Goal: Information Seeking & Learning: Learn about a topic

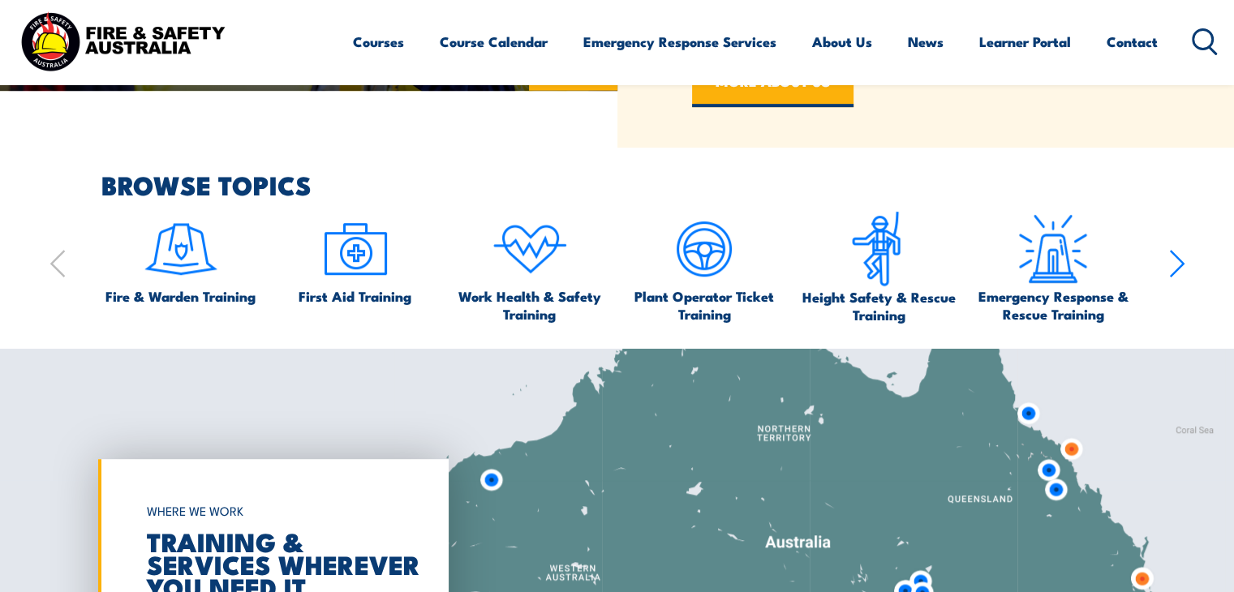
scroll to position [893, 0]
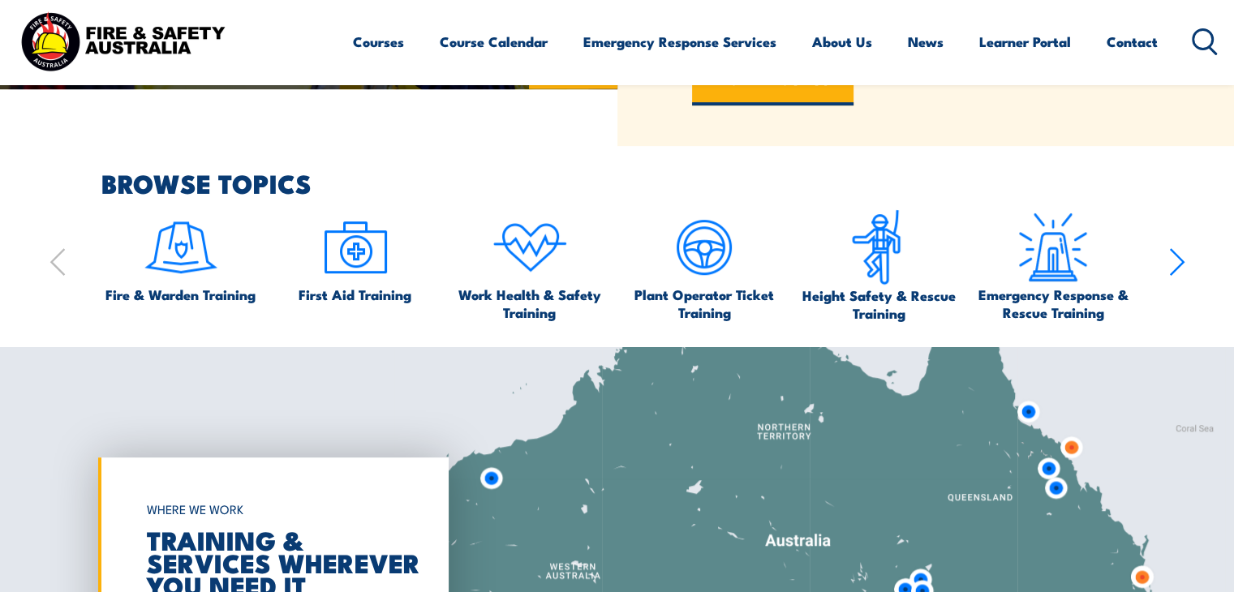
click at [1171, 260] on icon "button" at bounding box center [1177, 262] width 16 height 32
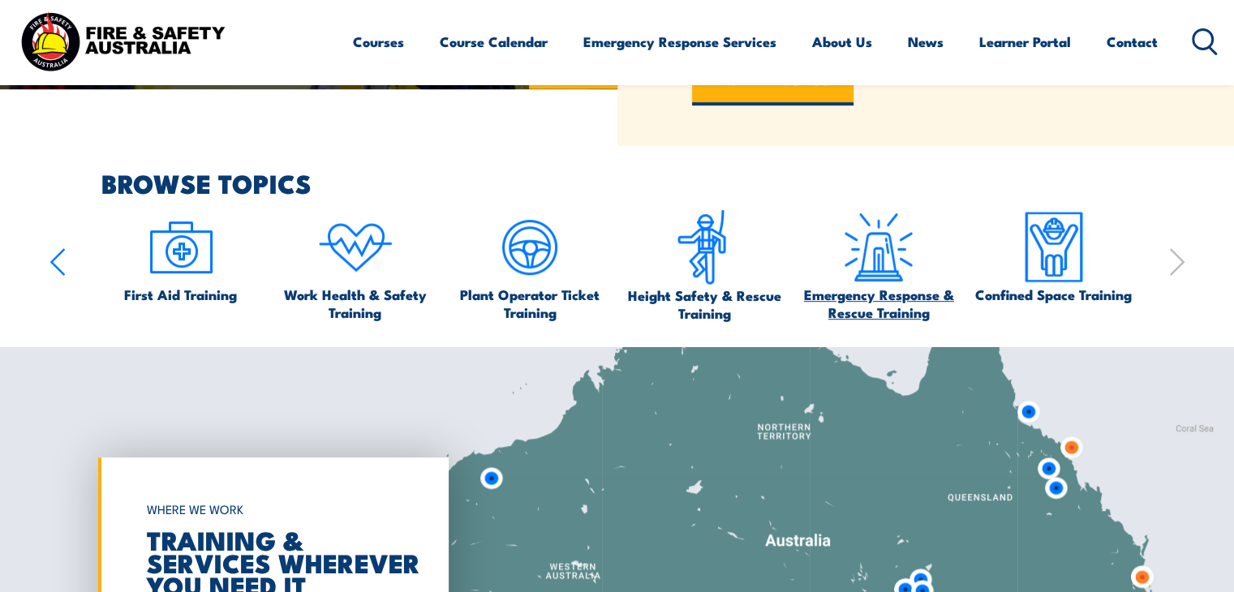
click at [879, 290] on span "Emergency Response & Rescue Training" at bounding box center [878, 304] width 159 height 36
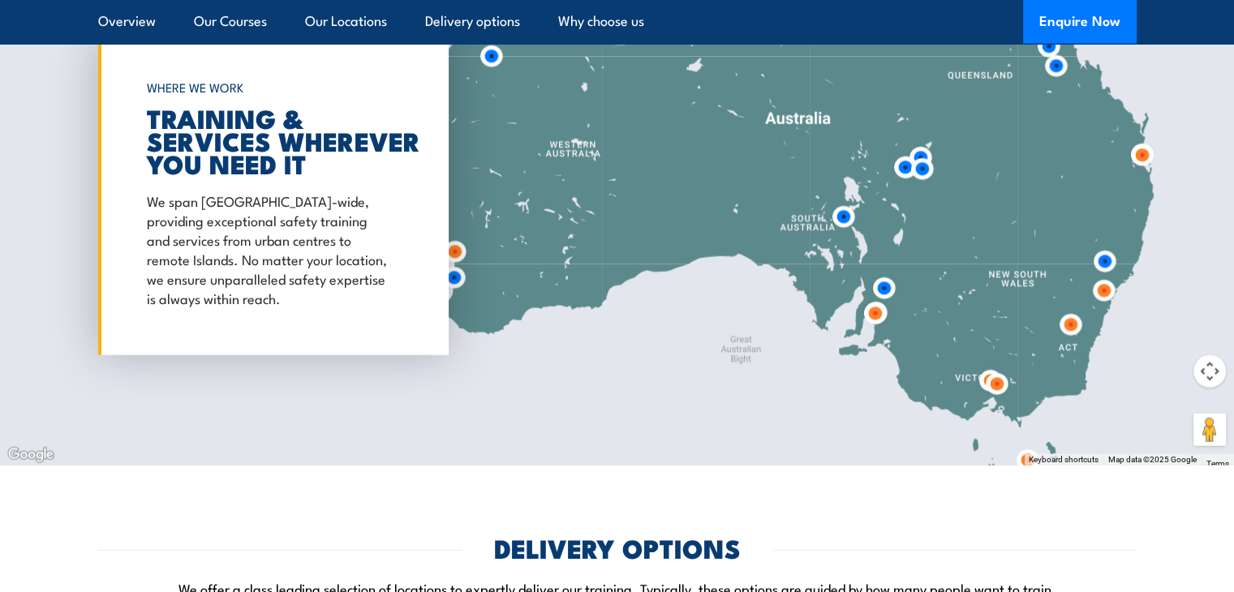
scroll to position [3976, 0]
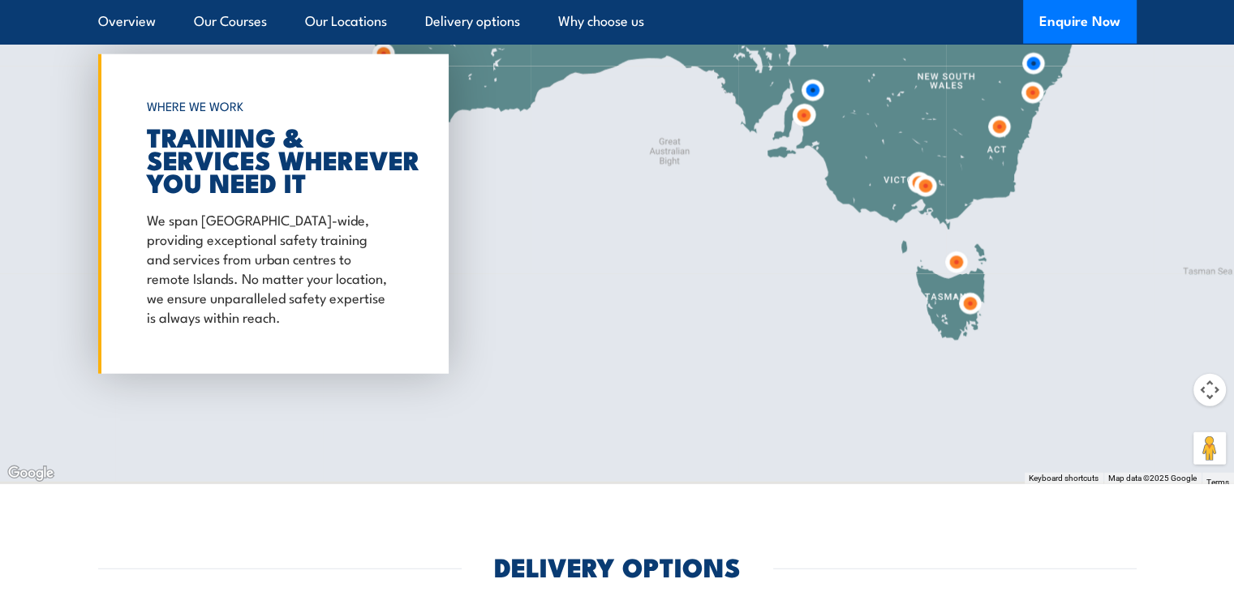
drag, startPoint x: 1091, startPoint y: 419, endPoint x: 1018, endPoint y: 190, distance: 239.9
click at [1018, 190] on div at bounding box center [617, 214] width 1234 height 540
click at [956, 260] on img at bounding box center [956, 262] width 30 height 30
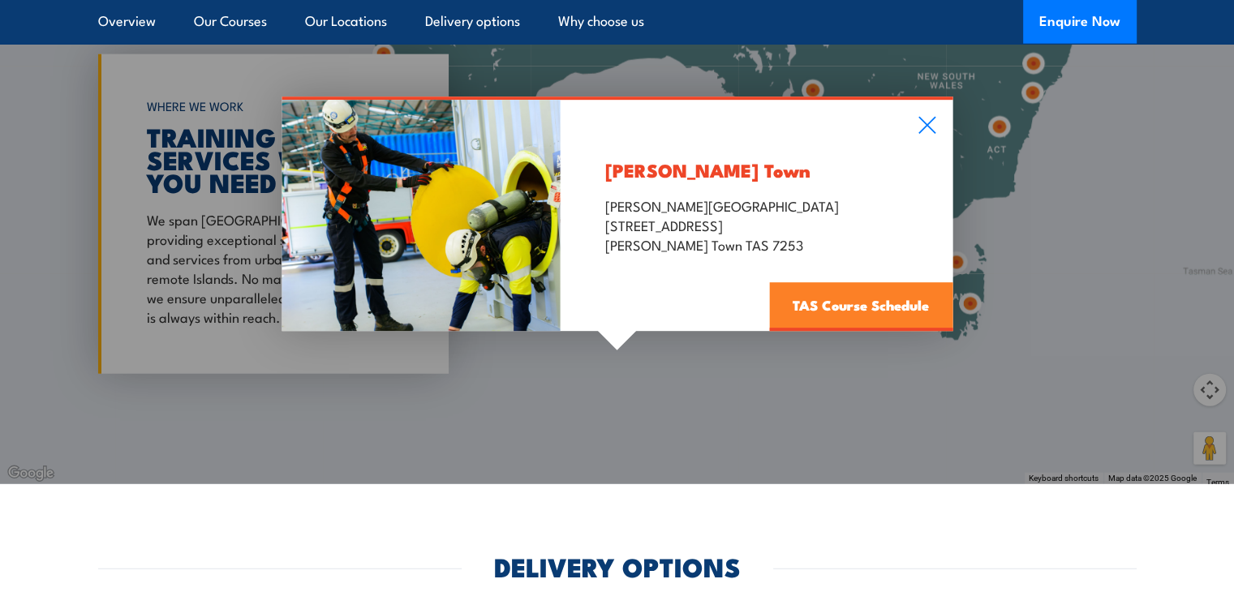
click at [850, 301] on link "TAS Course Schedule" at bounding box center [860, 307] width 183 height 49
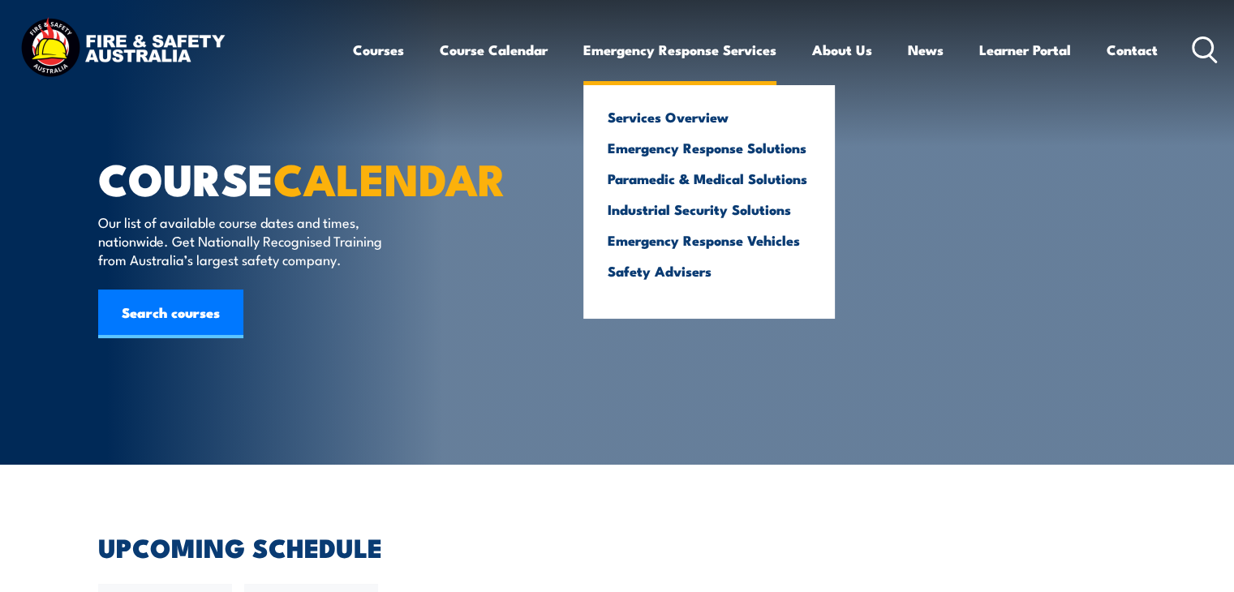
click at [676, 50] on link "Emergency Response Services" at bounding box center [679, 49] width 193 height 43
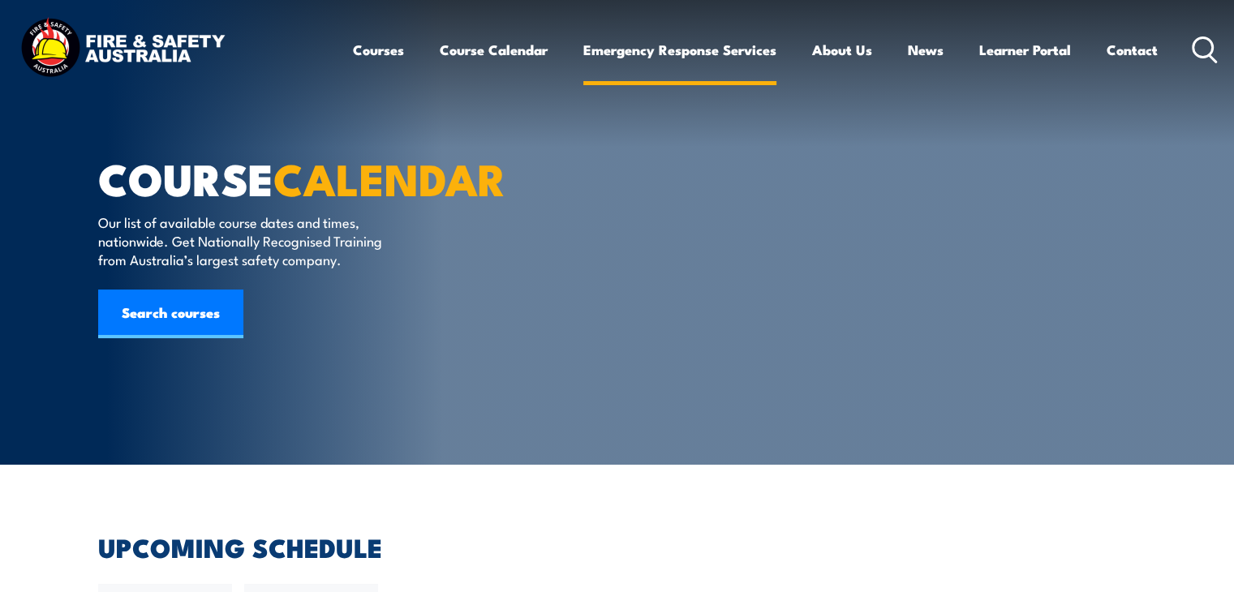
click at [662, 48] on link "Emergency Response Services" at bounding box center [679, 49] width 193 height 43
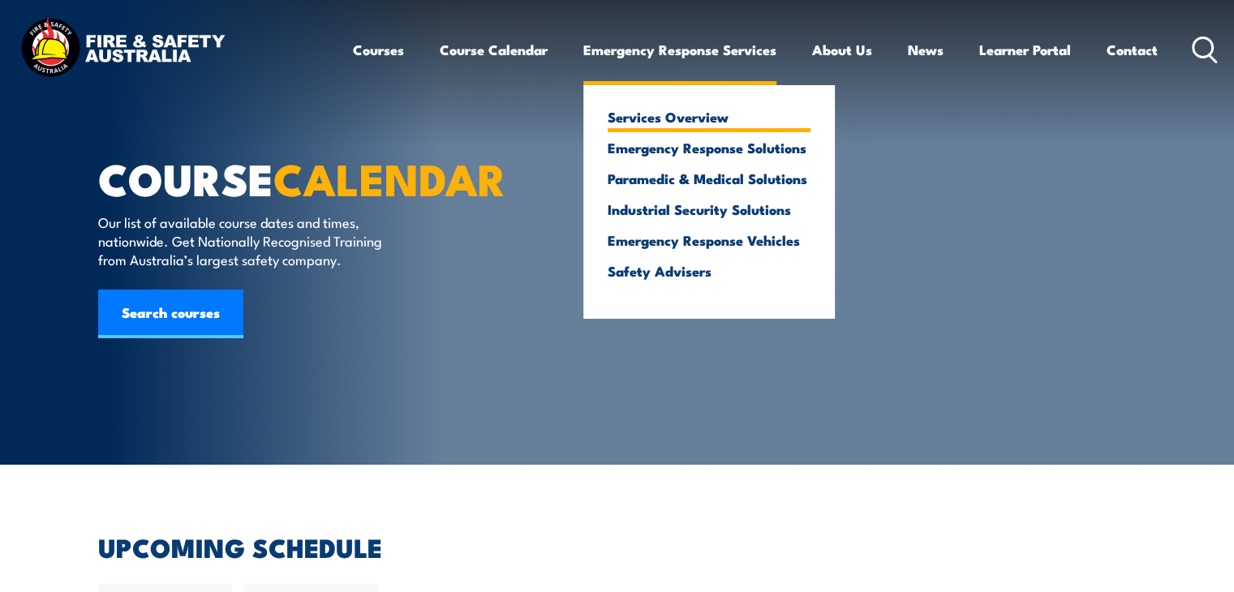
click at [656, 114] on link "Services Overview" at bounding box center [709, 117] width 203 height 15
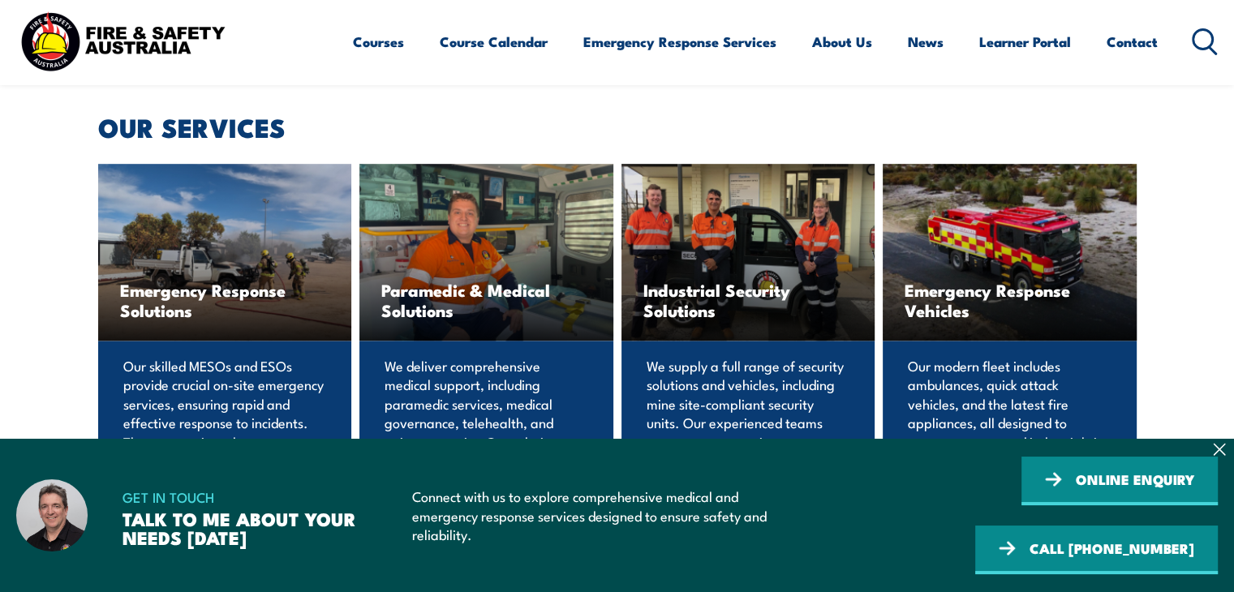
scroll to position [1055, 0]
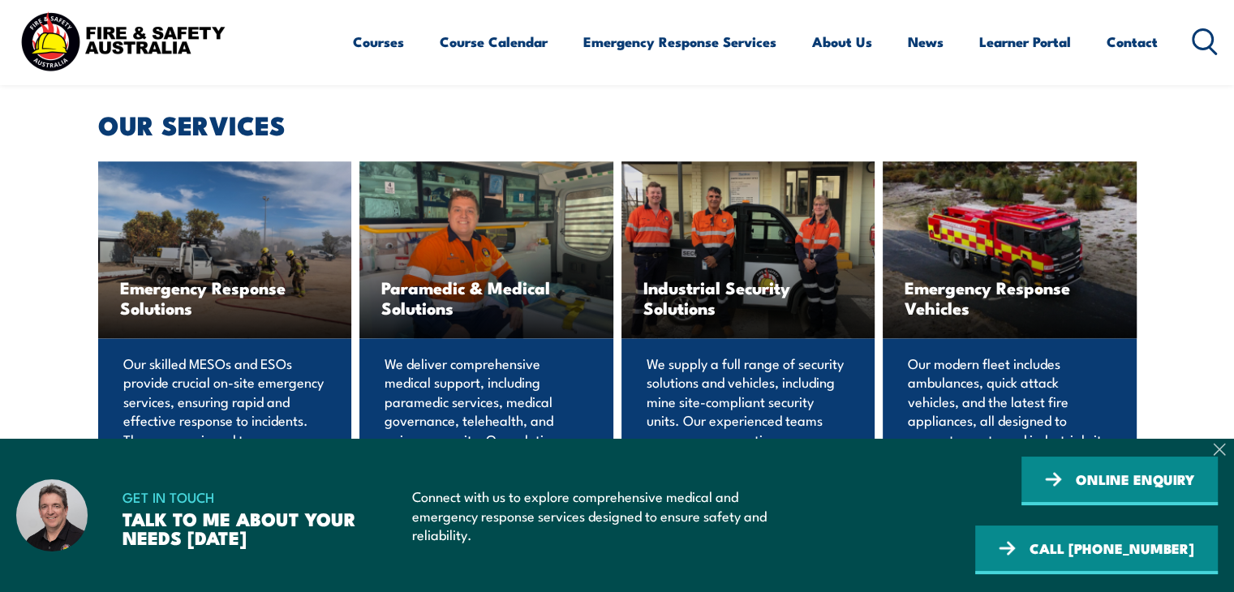
click at [1224, 453] on icon at bounding box center [1219, 449] width 13 height 13
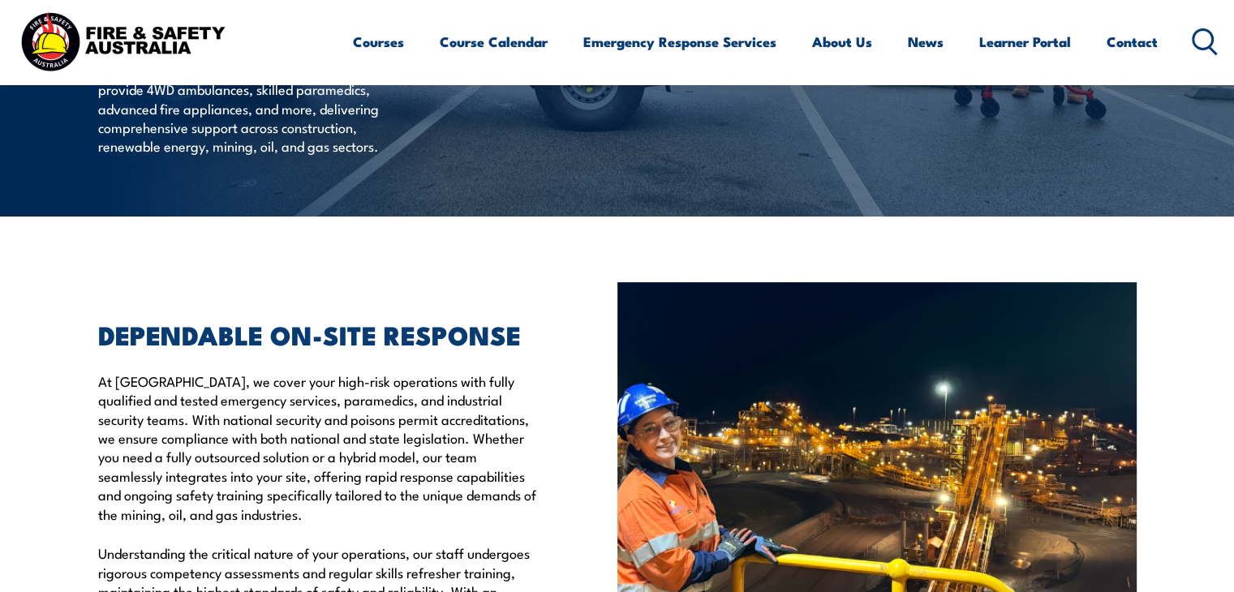
scroll to position [81, 0]
